Goal: Task Accomplishment & Management: Complete application form

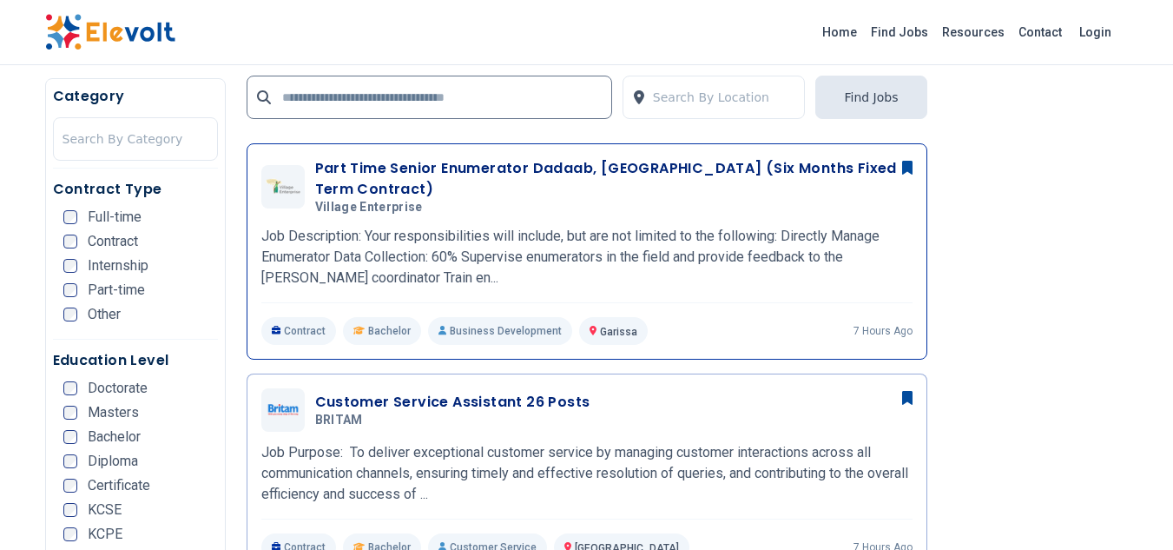
scroll to position [521, 0]
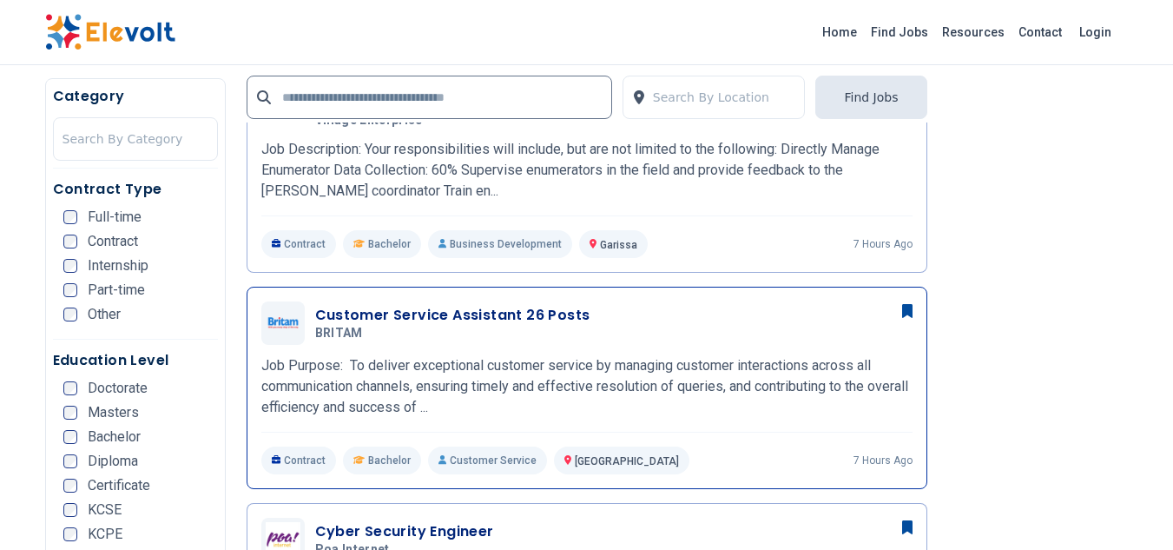
click at [455, 312] on h3 "Customer Service Assistant 26 Posts" at bounding box center [452, 315] width 275 height 21
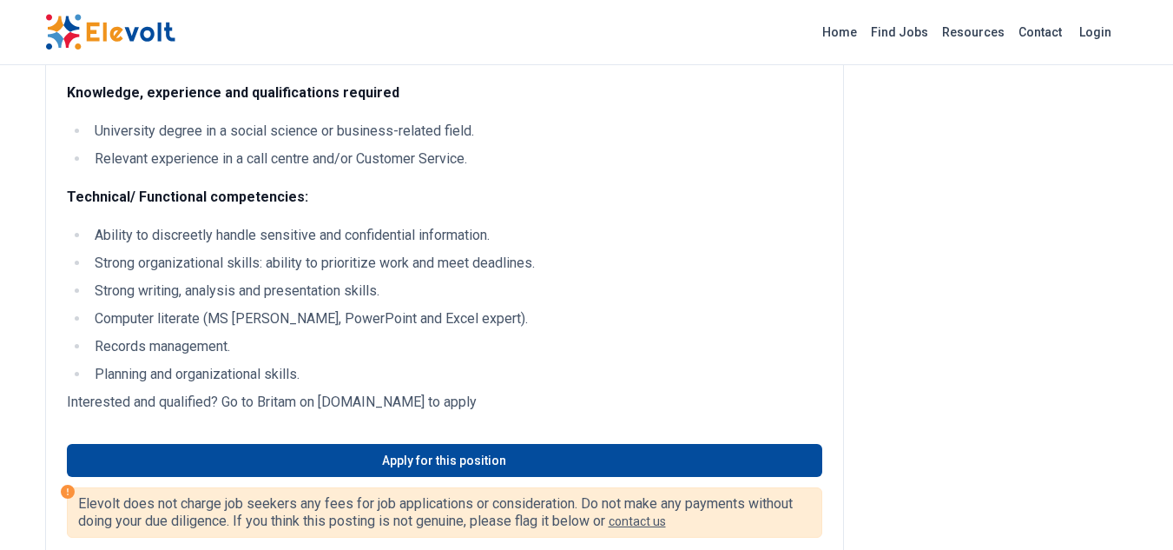
scroll to position [1129, 0]
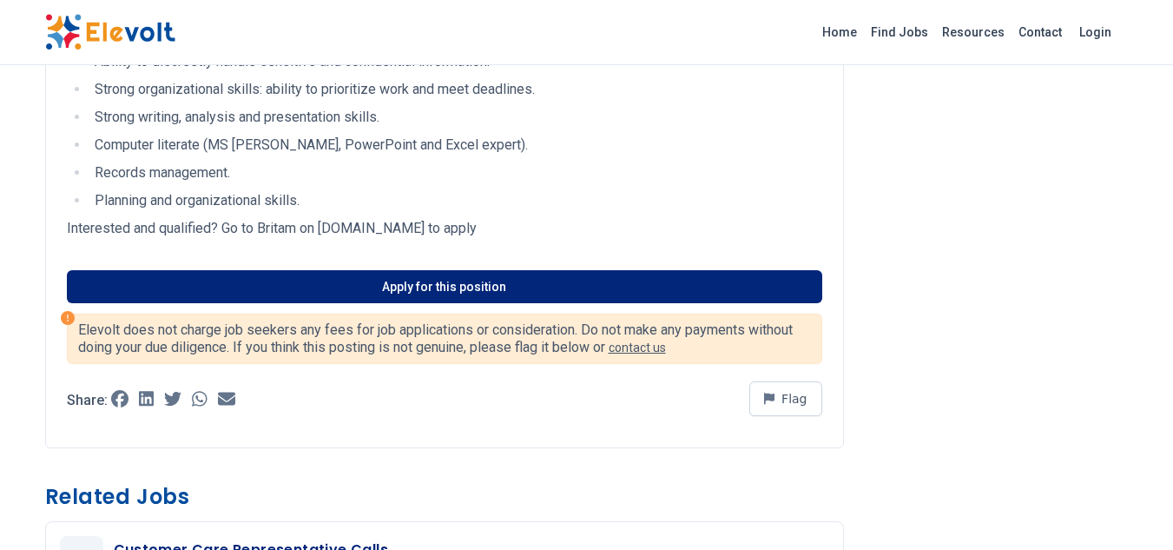
click at [481, 293] on link "Apply for this position" at bounding box center [444, 286] width 755 height 33
